Goal: Find specific page/section: Find specific page/section

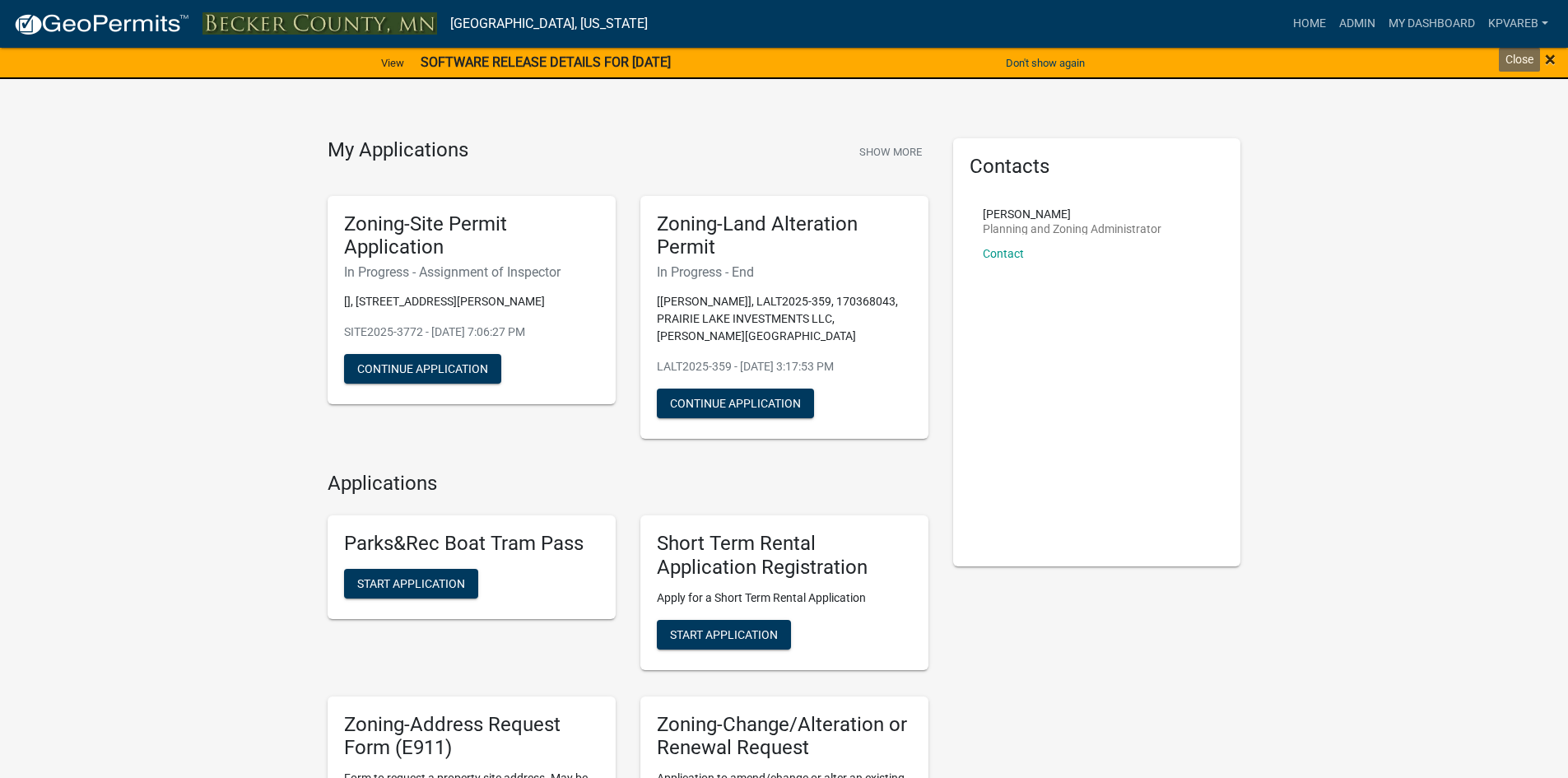
click at [1545, 60] on span "×" at bounding box center [1550, 59] width 11 height 23
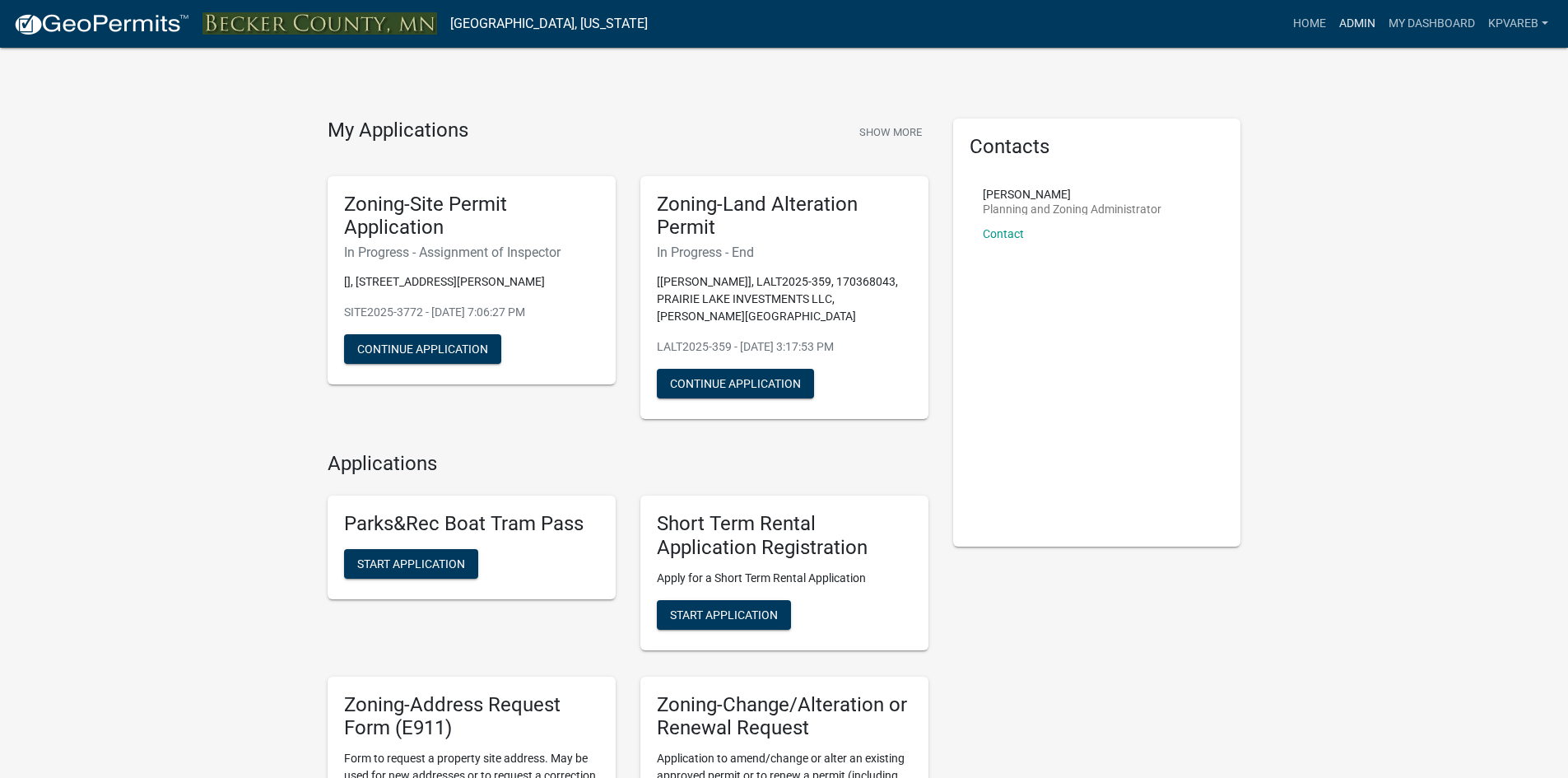
click at [1351, 31] on link "Admin" at bounding box center [1357, 24] width 50 height 31
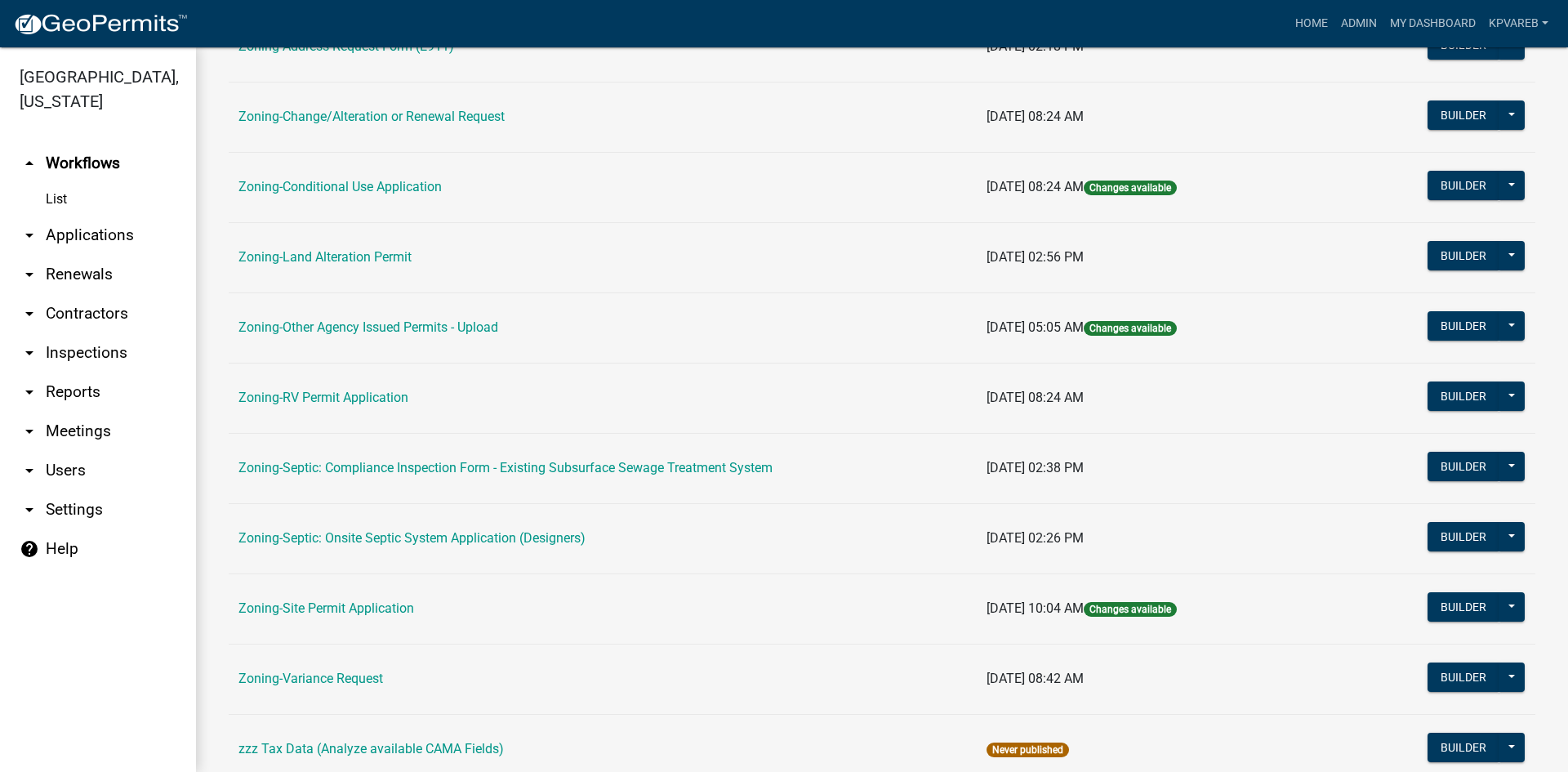
scroll to position [470, 0]
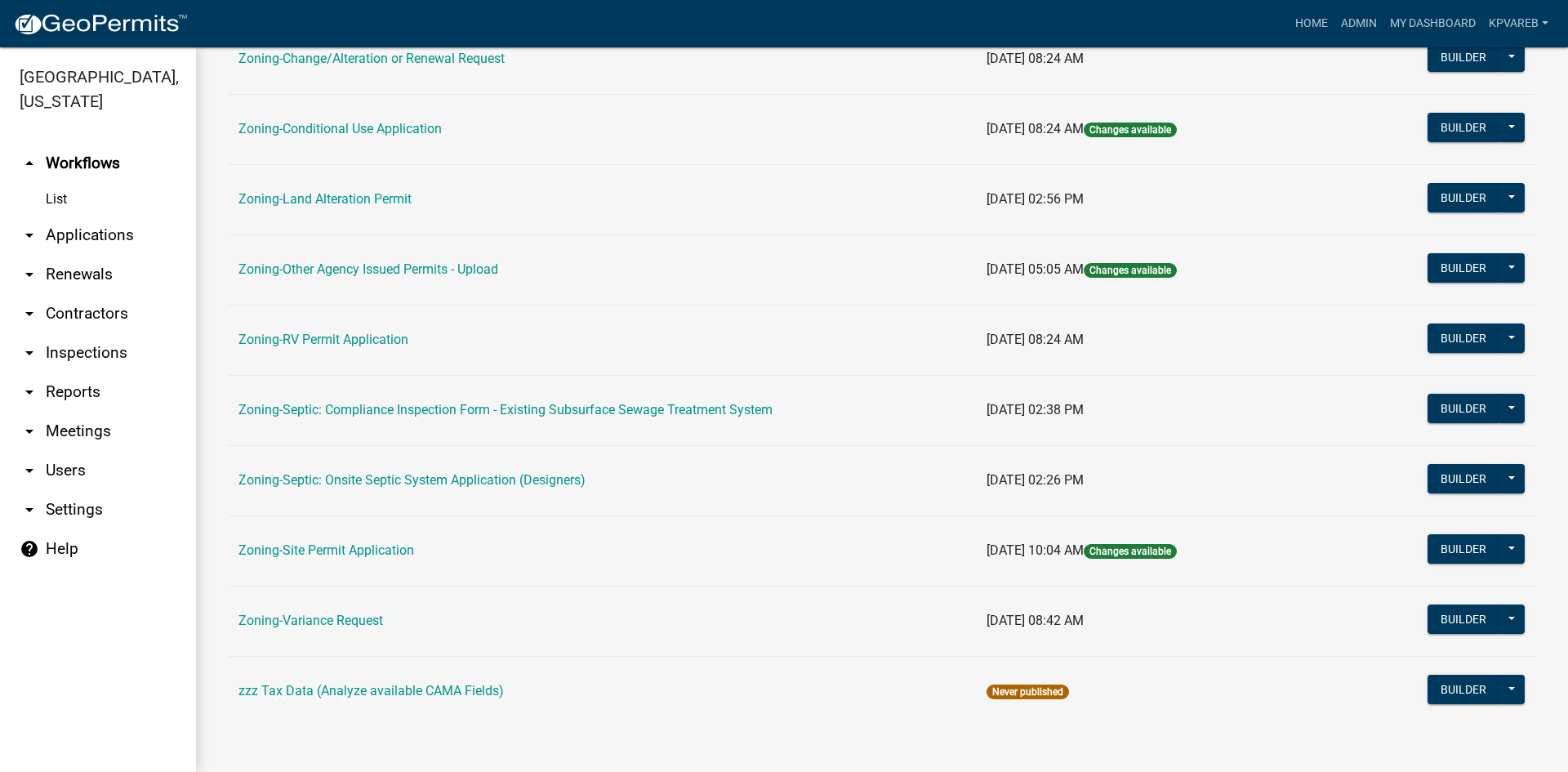
click at [442, 489] on td "Zoning-Septic: Onsite Septic System Application (Designers)" at bounding box center [602, 480] width 748 height 70
click at [462, 471] on td "Zoning-Septic: Onsite Septic System Application (Designers)" at bounding box center [602, 480] width 748 height 70
click at [463, 473] on link "Zoning-Septic: Onsite Septic System Application (Designers)" at bounding box center [411, 479] width 347 height 16
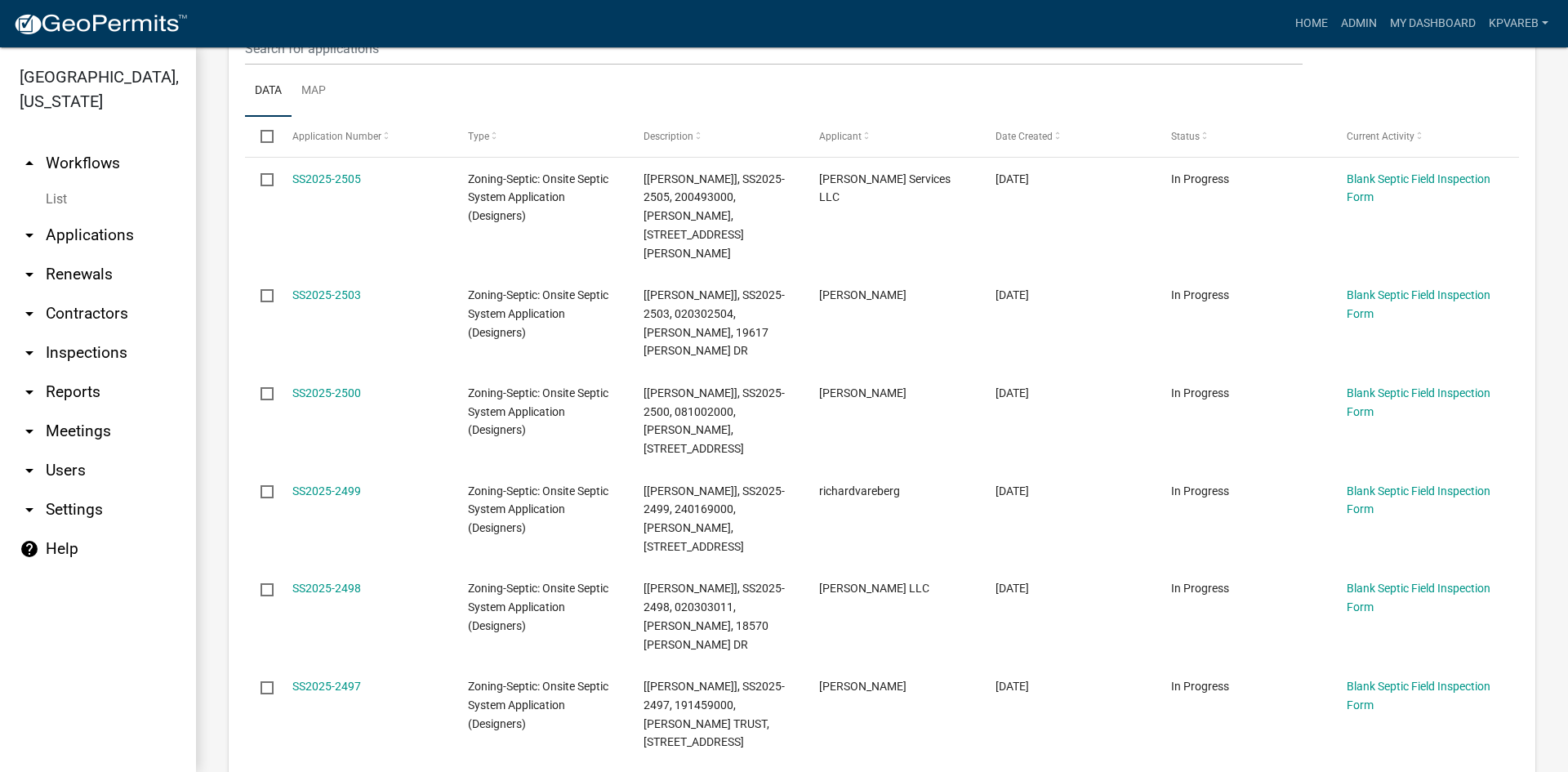
scroll to position [408, 0]
